Goal: Transaction & Acquisition: Purchase product/service

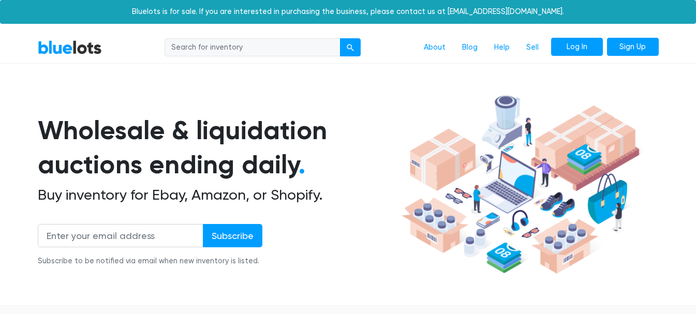
click at [571, 44] on link "Log In" at bounding box center [577, 47] width 52 height 19
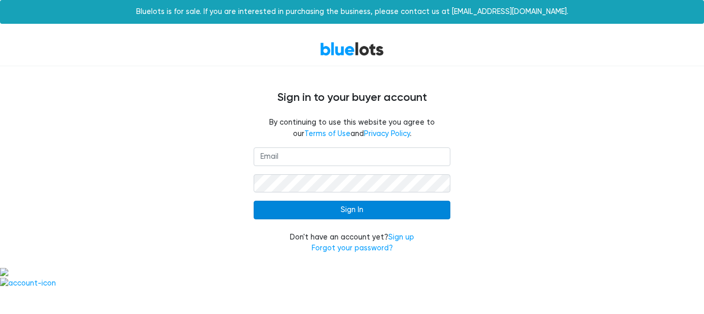
type input "[EMAIL_ADDRESS][DOMAIN_NAME]"
click at [360, 212] on input "Sign In" at bounding box center [352, 210] width 197 height 19
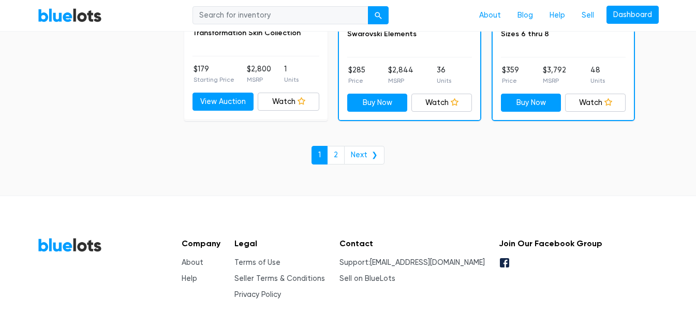
scroll to position [4606, 0]
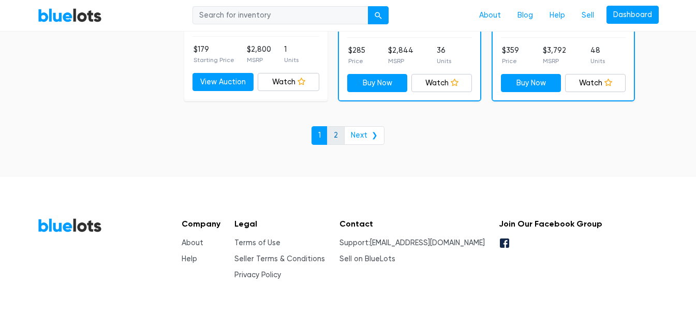
click at [336, 135] on link "2" at bounding box center [336, 135] width 18 height 19
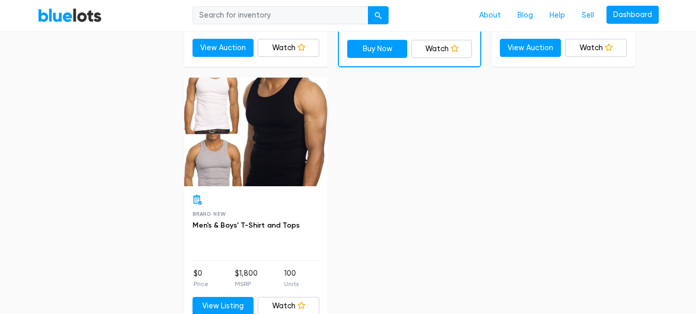
scroll to position [3933, 0]
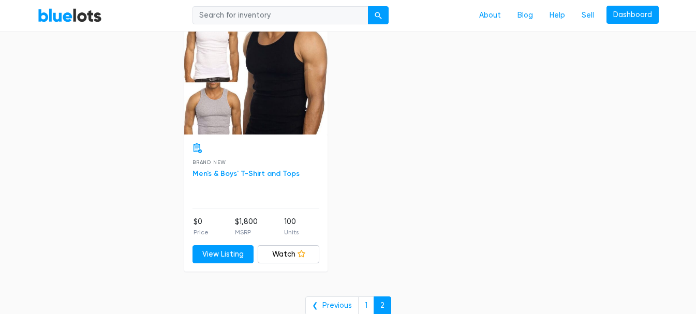
click at [219, 170] on link "Men's & Boys' T-Shirt and Tops" at bounding box center [246, 173] width 107 height 9
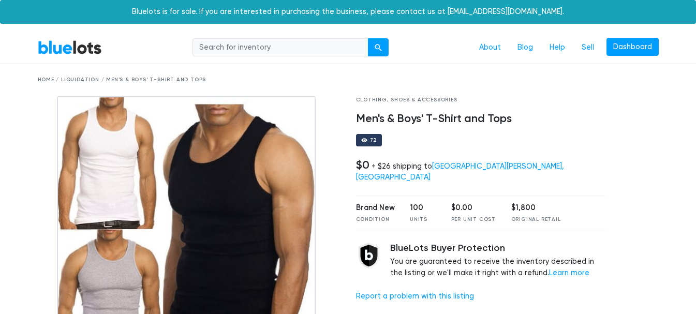
click at [75, 48] on link "BlueLots" at bounding box center [70, 47] width 64 height 15
